Goal: Information Seeking & Learning: Learn about a topic

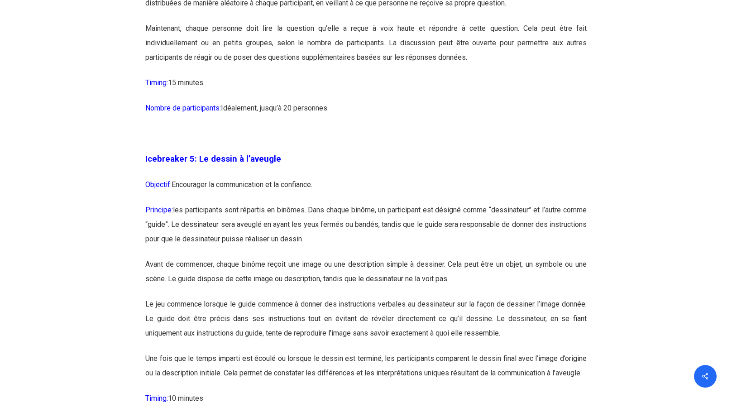
scroll to position [1585, 0]
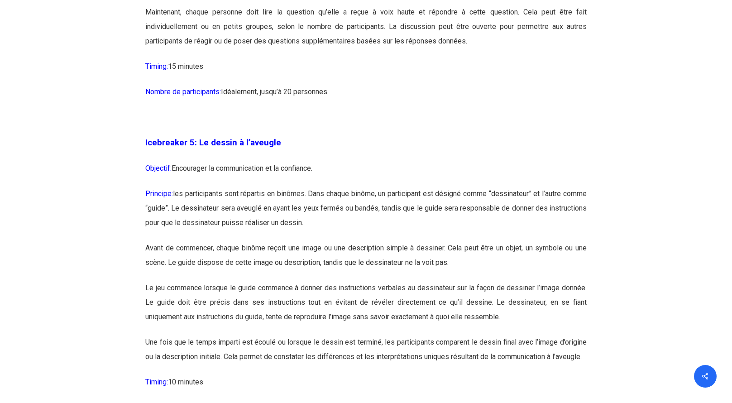
click at [489, 211] on p "Principe: les participants sont répartis en binômes. Dans chaque binôme, un par…" at bounding box center [366, 214] width 442 height 54
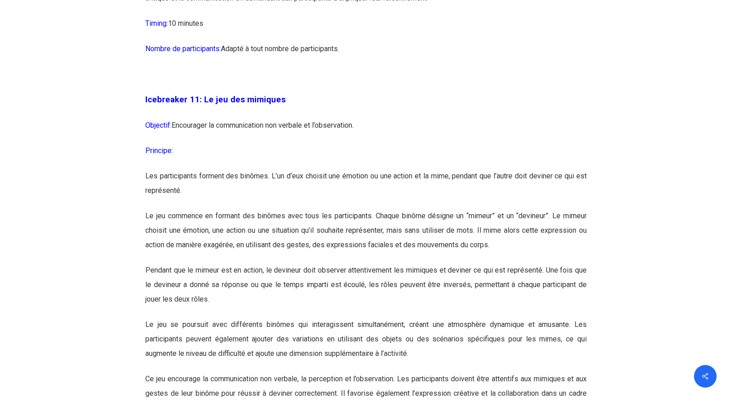
scroll to position [3533, 0]
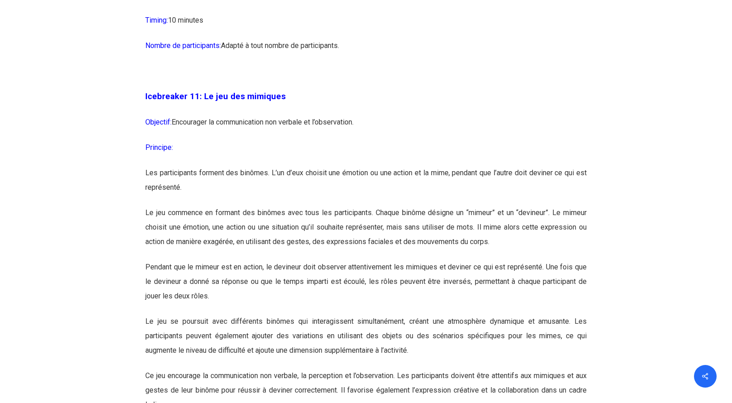
click at [557, 115] on p "Icebreaker 11: Le jeu des mimiques" at bounding box center [366, 102] width 442 height 26
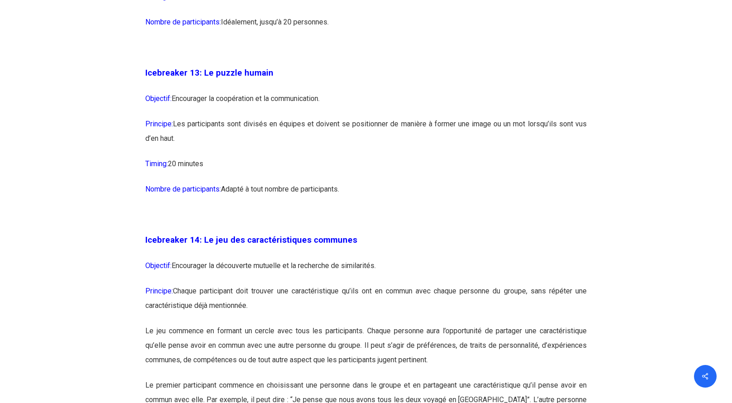
scroll to position [4122, 0]
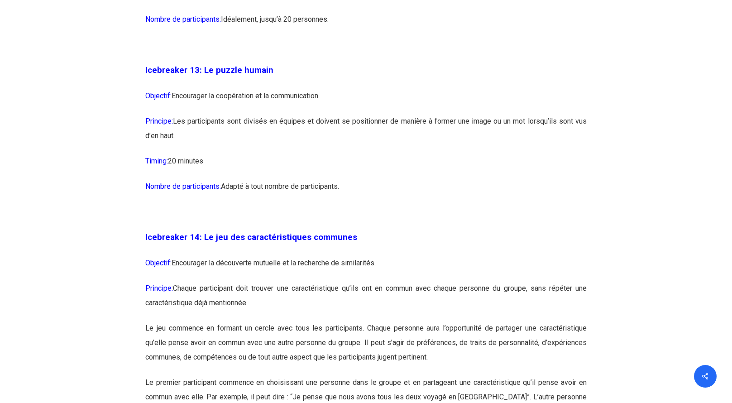
click at [420, 63] on p at bounding box center [366, 50] width 442 height 25
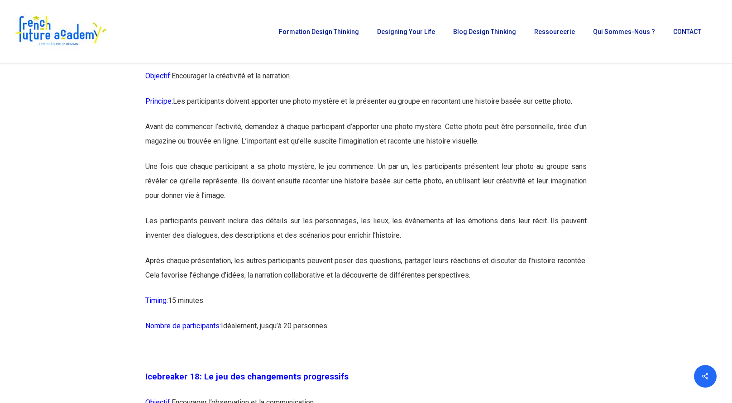
scroll to position [4937, 0]
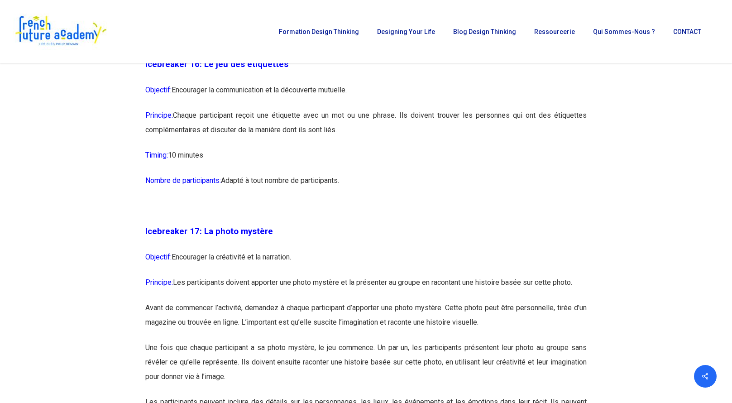
drag, startPoint x: 269, startPoint y: 151, endPoint x: 191, endPoint y: 143, distance: 78.8
click at [269, 148] on p "Principe: Chaque participant reçoit une étiquette avec un mot ou une phrase. Il…" at bounding box center [366, 128] width 442 height 40
drag, startPoint x: 177, startPoint y: 143, endPoint x: 344, endPoint y: 153, distance: 167.0
click at [344, 148] on p "Principe: Chaque participant reçoit une étiquette avec un mot ou une phrase. Il…" at bounding box center [366, 128] width 442 height 40
copy p "Chaque participant reçoit une étiquette avec un mot ou une phrase. Ils doivent …"
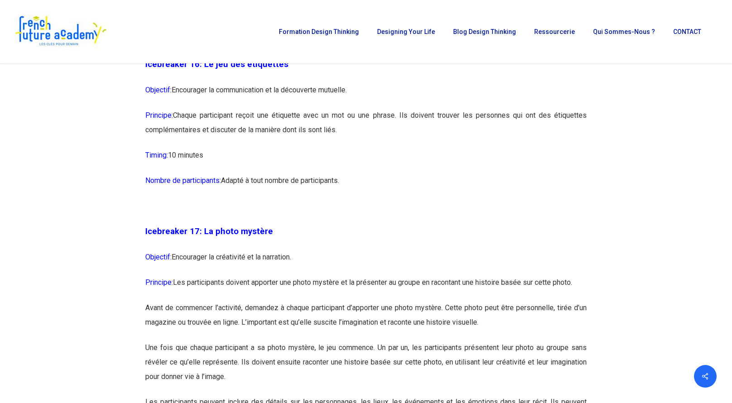
click at [437, 173] on p "Timing: 10 minutes" at bounding box center [366, 160] width 442 height 25
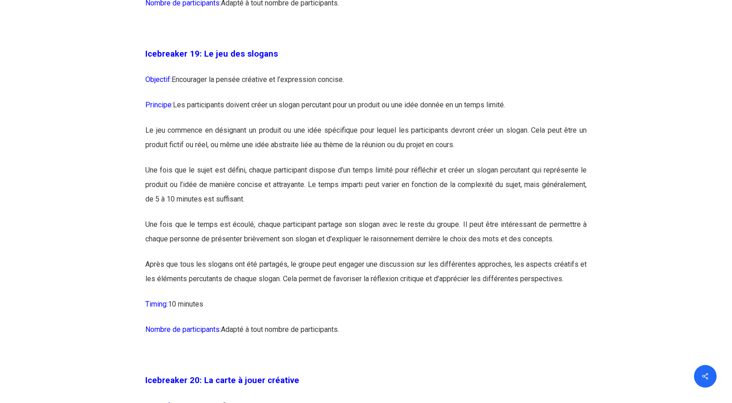
scroll to position [5798, 0]
click at [401, 256] on p "Une fois que le temps est écoulé, chaque participant partage son slogan avec le…" at bounding box center [366, 237] width 442 height 40
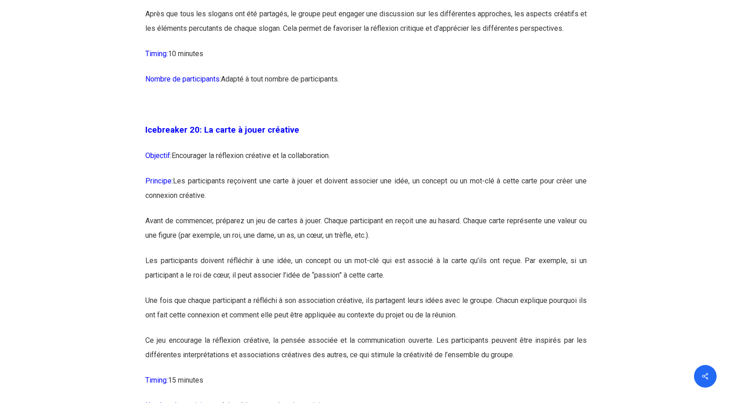
scroll to position [6070, 0]
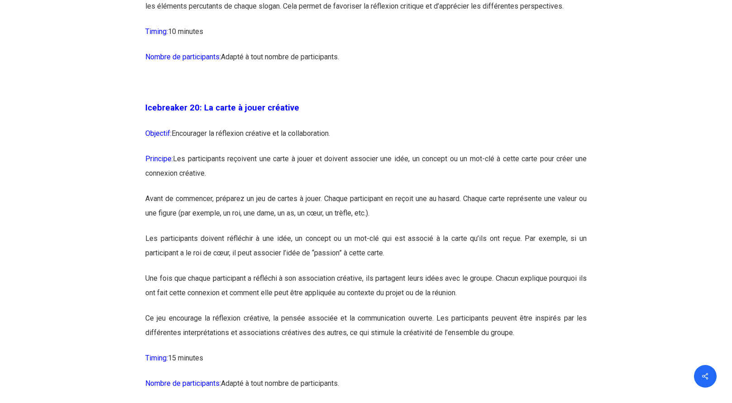
click at [273, 192] on p "Principe: Les participants reçoivent une carte à jouer et doivent associer une …" at bounding box center [366, 172] width 442 height 40
click at [293, 192] on p "Principe: Les participants reçoivent une carte à jouer et doivent associer une …" at bounding box center [366, 172] width 442 height 40
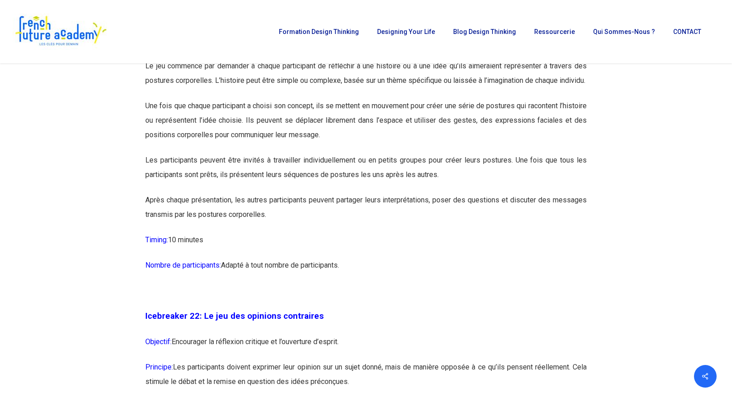
scroll to position [6432, 0]
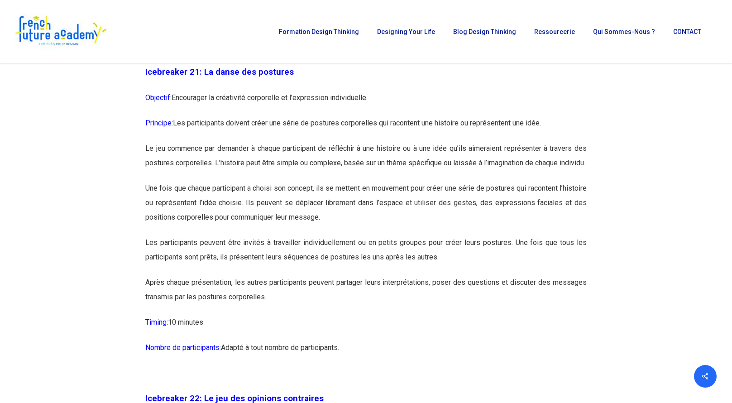
click at [307, 181] on p "Le jeu commence par demander à chaque participant de réfléchir à une histoire o…" at bounding box center [366, 161] width 442 height 40
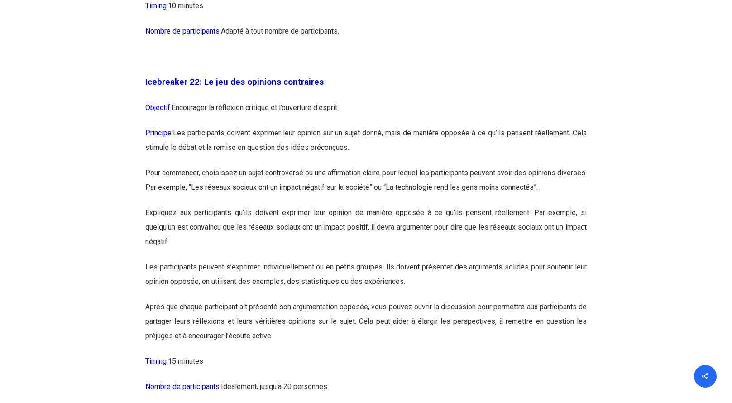
scroll to position [6749, 0]
click at [251, 165] on p "Principe: Les participants doivent exprimer leur opinion sur un sujet donné, ma…" at bounding box center [366, 145] width 442 height 40
drag, startPoint x: 272, startPoint y: 159, endPoint x: 277, endPoint y: 166, distance: 9.2
click at [272, 125] on p "Objectif: Encourager la réflexion critique et l’ouverture d’esprit." at bounding box center [366, 112] width 442 height 25
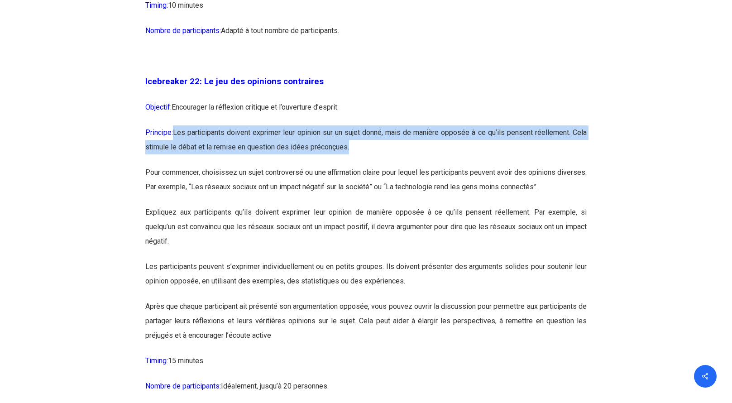
drag, startPoint x: 175, startPoint y: 175, endPoint x: 362, endPoint y: 196, distance: 188.7
click at [362, 165] on p "Principe: Les participants doivent exprimer leur opinion sur un sujet donné, ma…" at bounding box center [366, 145] width 442 height 40
drag, startPoint x: 516, startPoint y: 189, endPoint x: 492, endPoint y: 193, distance: 24.2
click at [517, 165] on p "Principe: Les participants doivent exprimer leur opinion sur un sujet donné, ma…" at bounding box center [366, 145] width 442 height 40
click at [229, 165] on p "Principe: Les participants doivent exprimer leur opinion sur un sujet donné, ma…" at bounding box center [366, 145] width 442 height 40
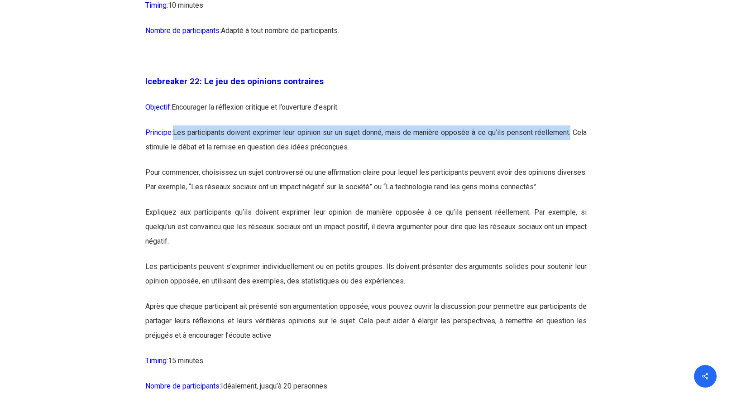
drag, startPoint x: 175, startPoint y: 176, endPoint x: 571, endPoint y: 176, distance: 395.9
click at [571, 165] on p "Principe: Les participants doivent exprimer leur opinion sur un sujet donné, ma…" at bounding box center [366, 145] width 442 height 40
copy p "Les participants doivent exprimer leur opinion sur un sujet donné, mais de mani…"
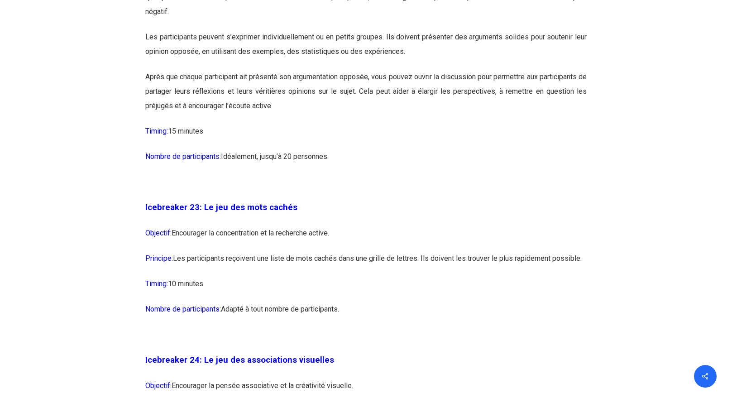
scroll to position [7157, 0]
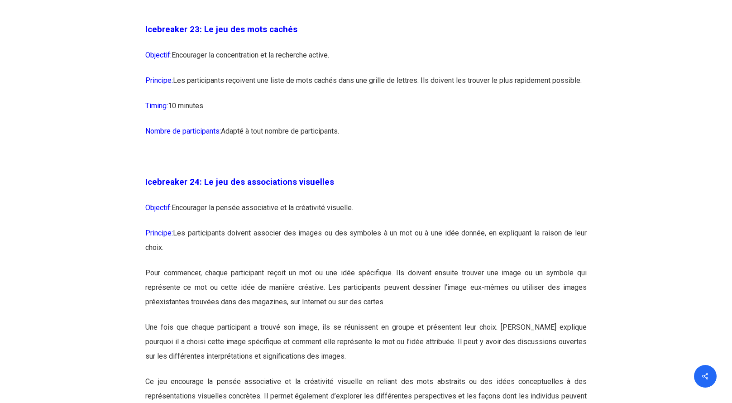
click at [458, 99] on p "Principe: Les participants reçoivent une liste de mots cachés dans une grille d…" at bounding box center [366, 85] width 442 height 25
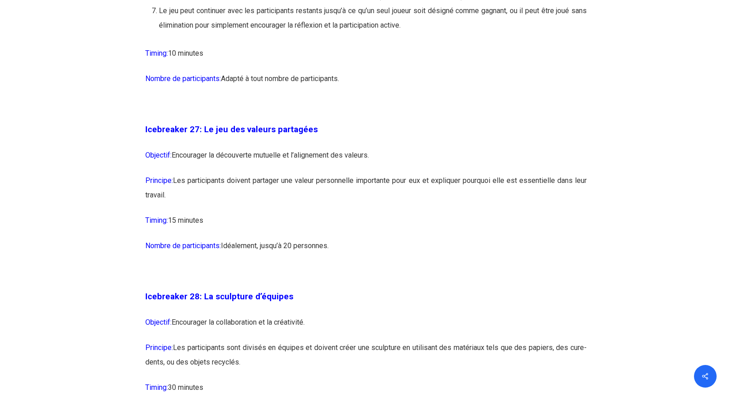
scroll to position [8244, 0]
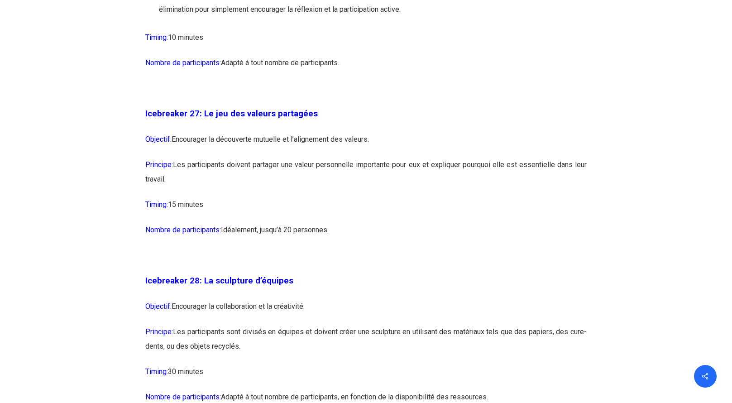
click at [173, 197] on p "Principe: Les participants doivent partager une valeur personnelle importante p…" at bounding box center [366, 178] width 442 height 40
drag, startPoint x: 170, startPoint y: 224, endPoint x: 176, endPoint y: 207, distance: 18.3
click at [176, 197] on p "Principe: Les participants doivent partager une valeur personnelle importante p…" at bounding box center [366, 178] width 442 height 40
copy p "Les participants doivent partager une valeur personnelle importante pour eux et…"
click at [553, 248] on p "Nombre de participants: [GEOGRAPHIC_DATA], jusqu’à 20 personnes." at bounding box center [366, 235] width 442 height 25
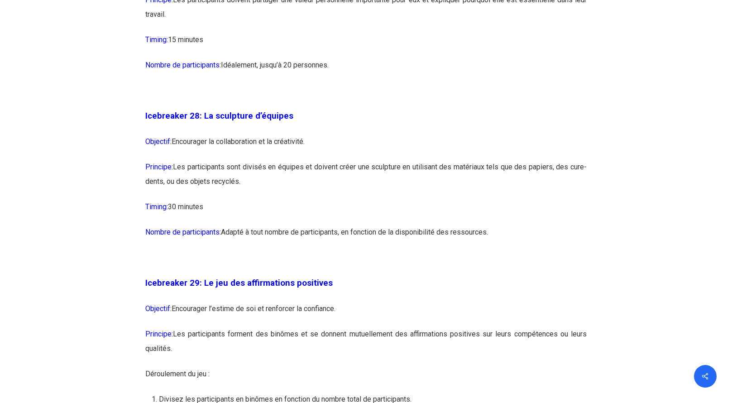
scroll to position [8425, 0]
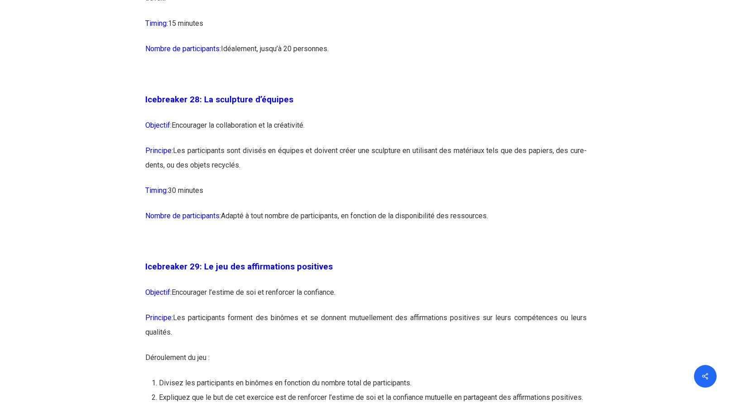
click at [385, 209] on p "Timing: 30 minutes" at bounding box center [366, 195] width 442 height 25
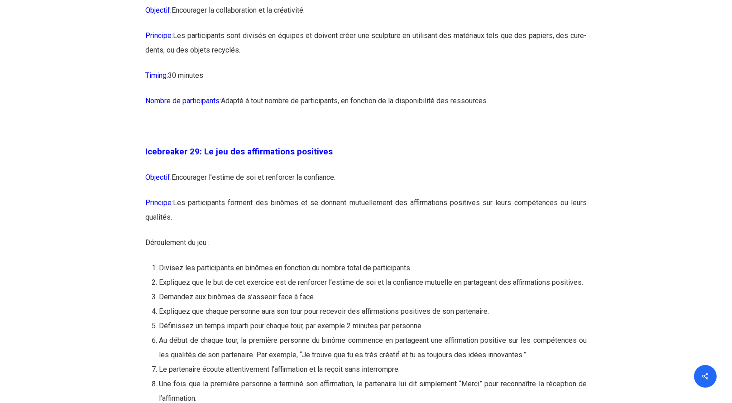
scroll to position [8561, 0]
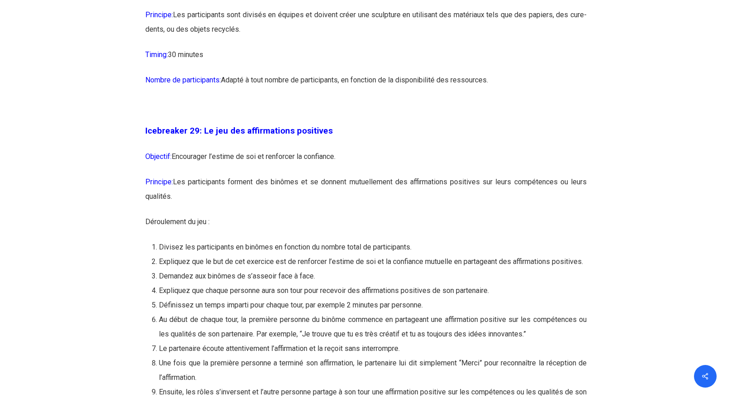
click at [214, 215] on p "Principe: Les participants forment des binômes et se donnent mutuellement des a…" at bounding box center [366, 195] width 442 height 40
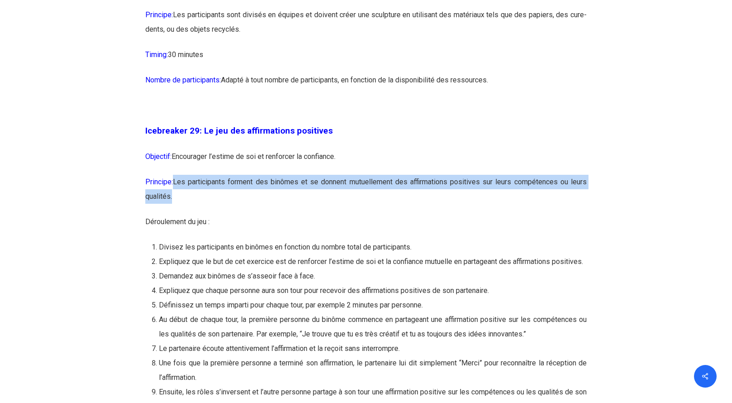
drag, startPoint x: 185, startPoint y: 239, endPoint x: 176, endPoint y: 226, distance: 16.6
click at [176, 215] on p "Principe: Les participants forment des binômes et se donnent mutuellement des a…" at bounding box center [366, 195] width 442 height 40
copy p "Les participants forment des binômes et se donnent mutuellement des affirmation…"
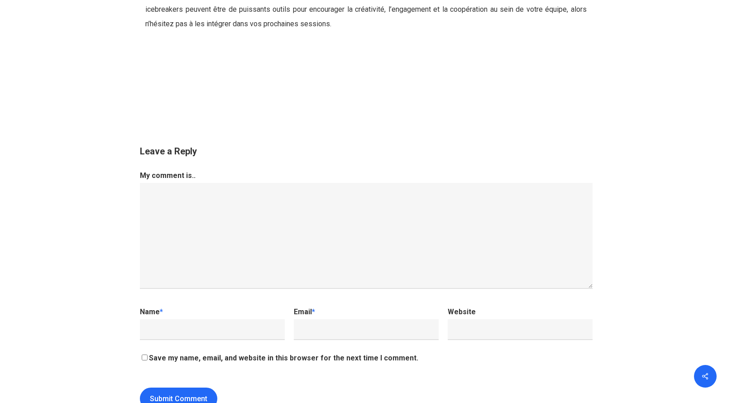
scroll to position [9558, 0]
